Goal: Information Seeking & Learning: Learn about a topic

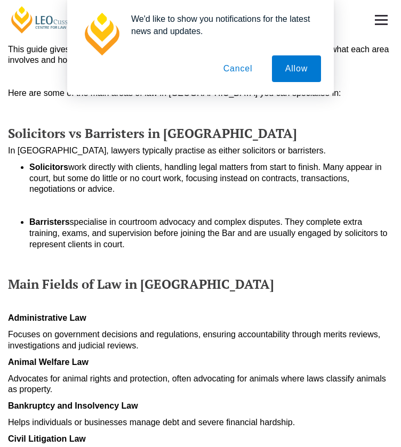
click at [243, 71] on button "Cancel" at bounding box center [238, 68] width 56 height 27
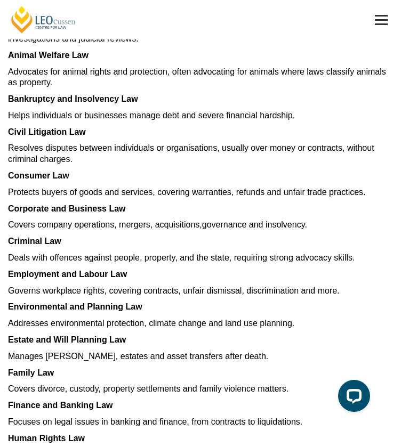
scroll to position [650, 0]
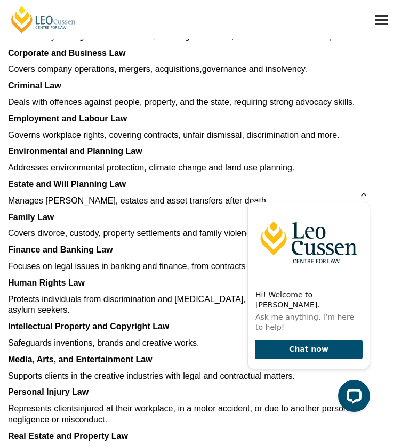
click at [361, 200] on icon "Hide greeting" at bounding box center [363, 193] width 13 height 13
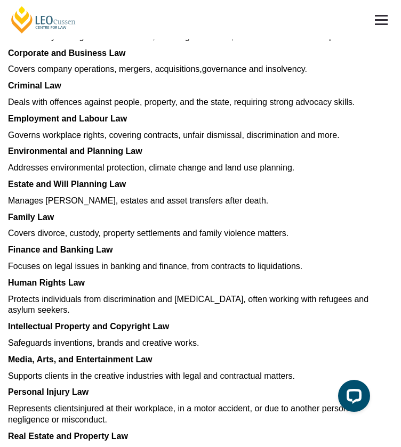
click at [309, 140] on span "Governs workplace rights, covering contracts, unfair dismissal, discrimination …" at bounding box center [173, 135] width 331 height 9
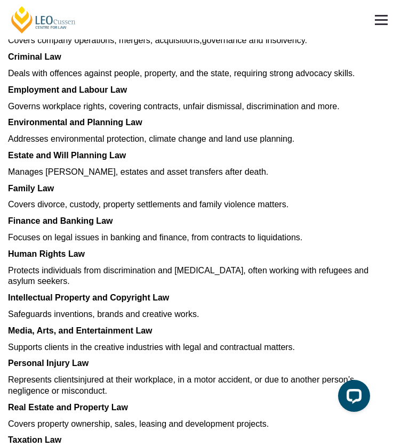
click at [294, 143] on span "Addresses environmental protection, climate change and land use planning." at bounding box center [151, 138] width 286 height 9
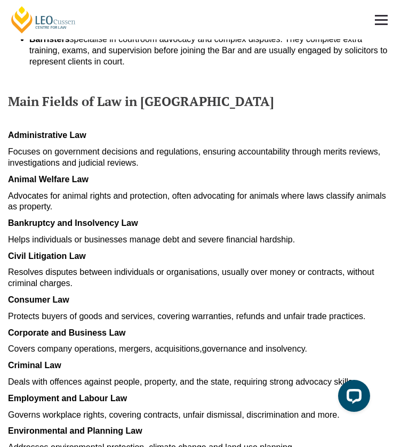
scroll to position [359, 0]
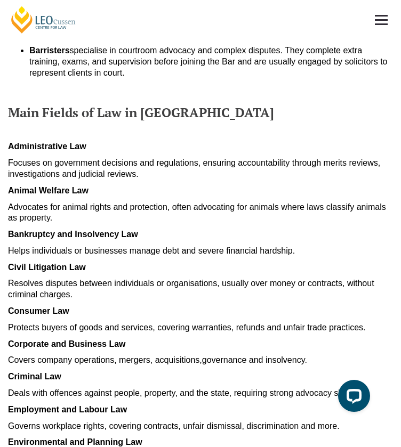
click at [311, 178] on span "Focuses on government decisions and regulations, ensuring accountability throug…" at bounding box center [194, 168] width 372 height 20
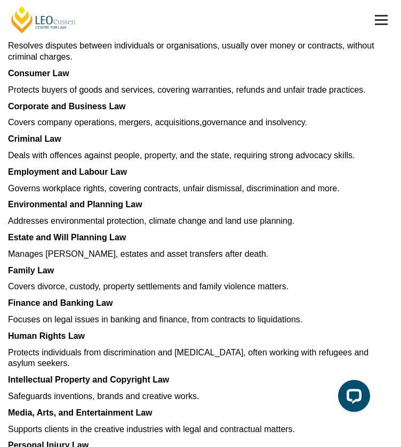
scroll to position [596, 0]
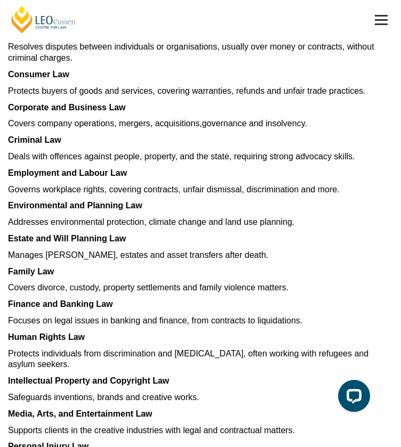
click at [199, 128] on span "Covers company operations, mergers, acquisitions" at bounding box center [103, 123] width 191 height 9
